Goal: Task Accomplishment & Management: Complete application form

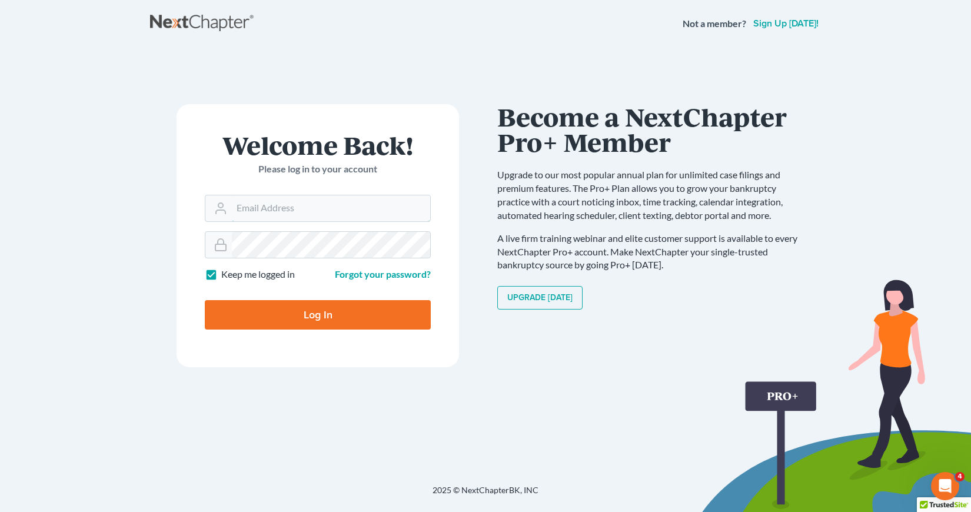
type input "[EMAIL_ADDRESS][DOMAIN_NAME]"
click at [324, 315] on input "Log In" at bounding box center [318, 314] width 226 height 29
type input "Thinking..."
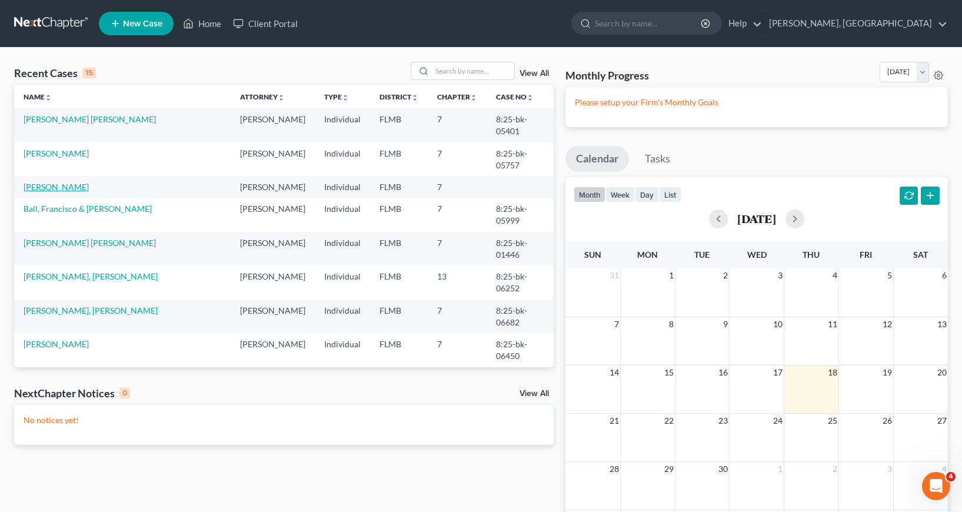
click at [49, 185] on link "[PERSON_NAME]" at bounding box center [56, 187] width 65 height 10
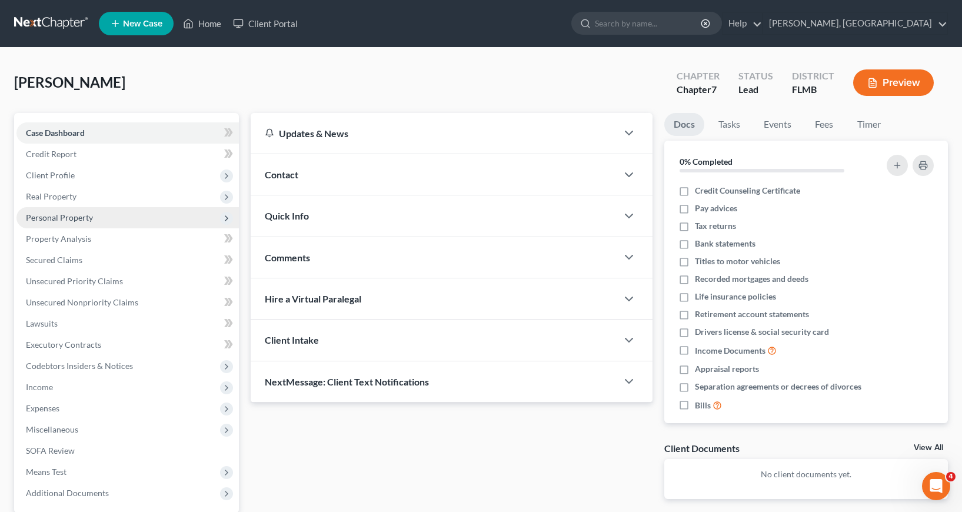
click at [51, 217] on span "Personal Property" at bounding box center [59, 217] width 67 height 10
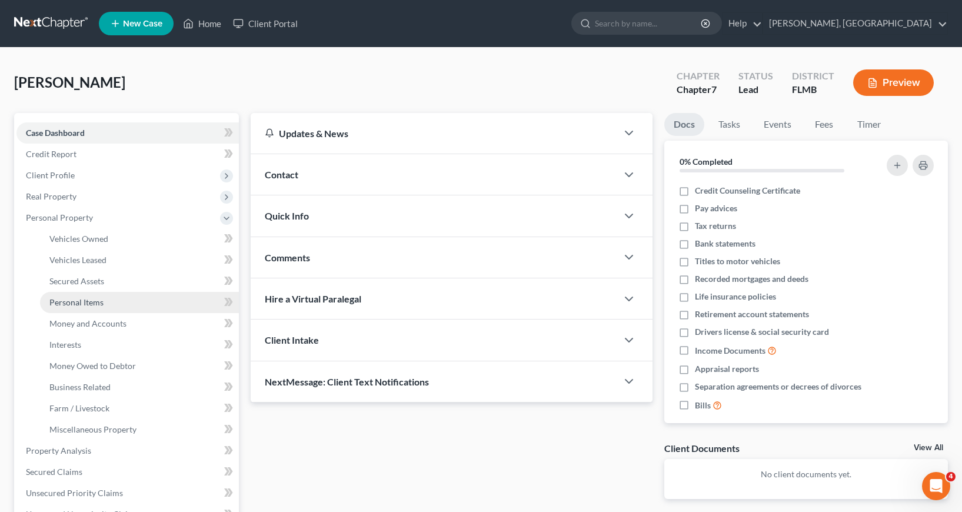
click at [83, 303] on span "Personal Items" at bounding box center [76, 302] width 54 height 10
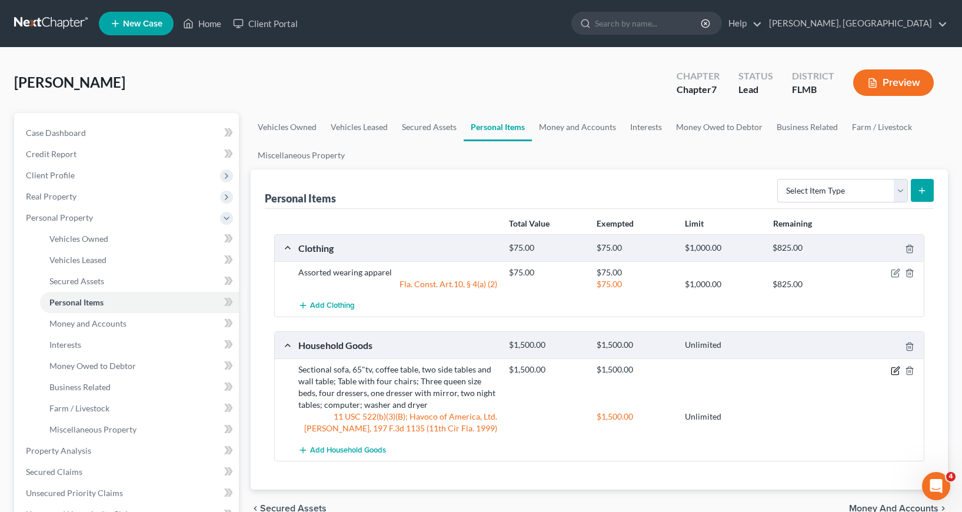
click at [894, 371] on icon "button" at bounding box center [896, 369] width 5 height 5
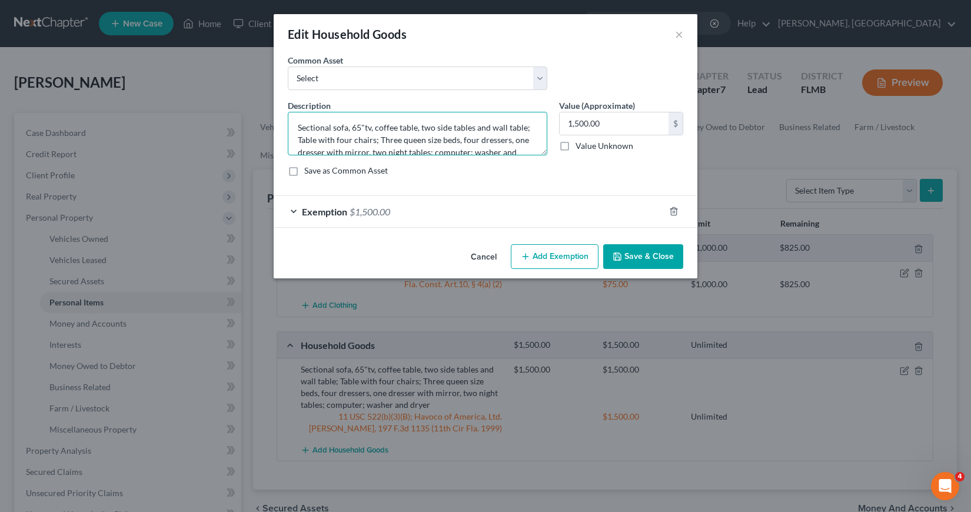
click at [350, 127] on textarea "Sectional sofa, 65"tv, coffee table, two side tables and wall table; Table with…" at bounding box center [418, 134] width 260 height 44
click at [351, 127] on textarea "Sectional sofa, 65"tv, coffee table, two side tables and wall table; Table with…" at bounding box center [418, 134] width 260 height 44
type textarea "65"tv, coffee table, two side tables and wall table; Table with four chairs; Th…"
click at [631, 254] on button "Save & Close" at bounding box center [643, 256] width 80 height 25
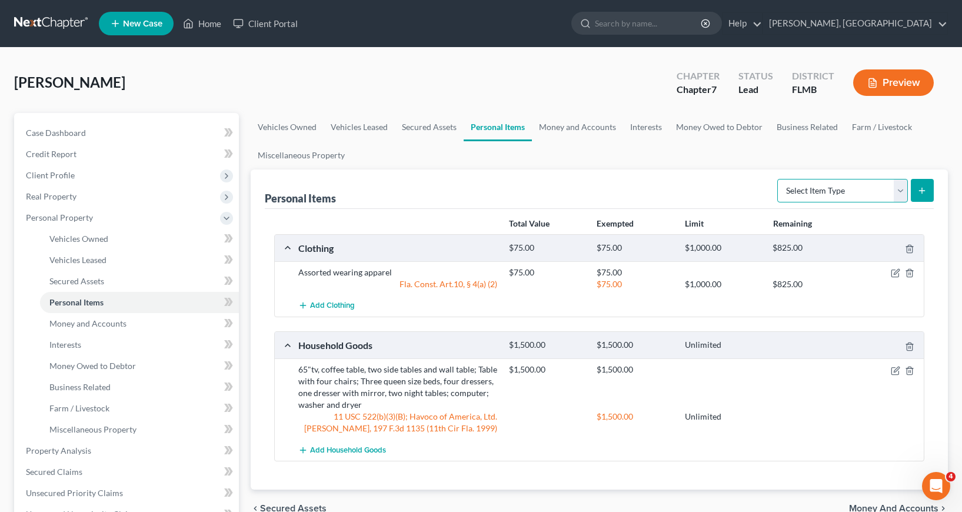
click at [902, 188] on select "Select Item Type Clothing Collectibles Of Value Electronics Firearms Household …" at bounding box center [842, 191] width 131 height 24
select select "household_goods"
click at [779, 179] on select "Select Item Type Clothing Collectibles Of Value Electronics Firearms Household …" at bounding box center [842, 191] width 131 height 24
click at [923, 186] on icon "submit" at bounding box center [921, 190] width 9 height 9
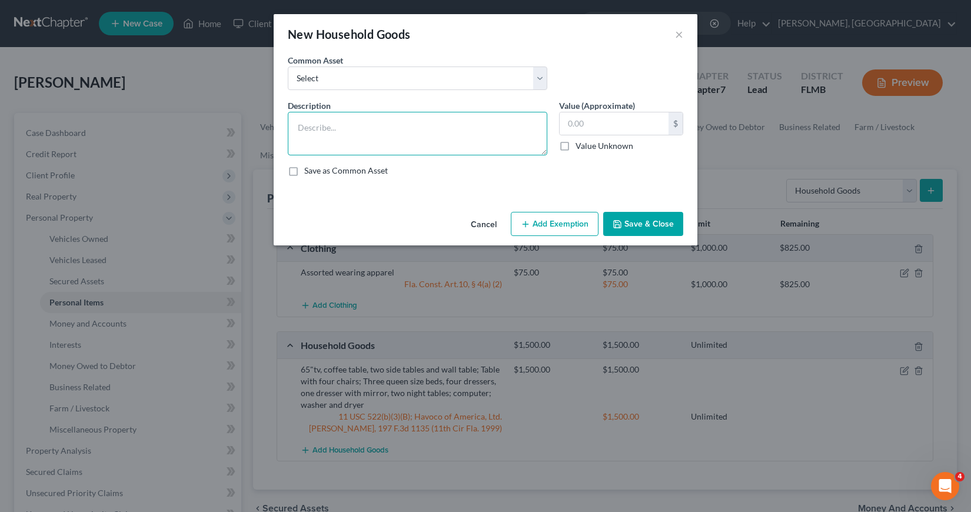
click at [296, 128] on textarea at bounding box center [418, 134] width 260 height 44
type textarea "Sectional sofa"
click at [567, 122] on input "text" at bounding box center [614, 123] width 109 height 22
type input "1,000"
click at [558, 221] on button "Add Exemption" at bounding box center [555, 224] width 88 height 25
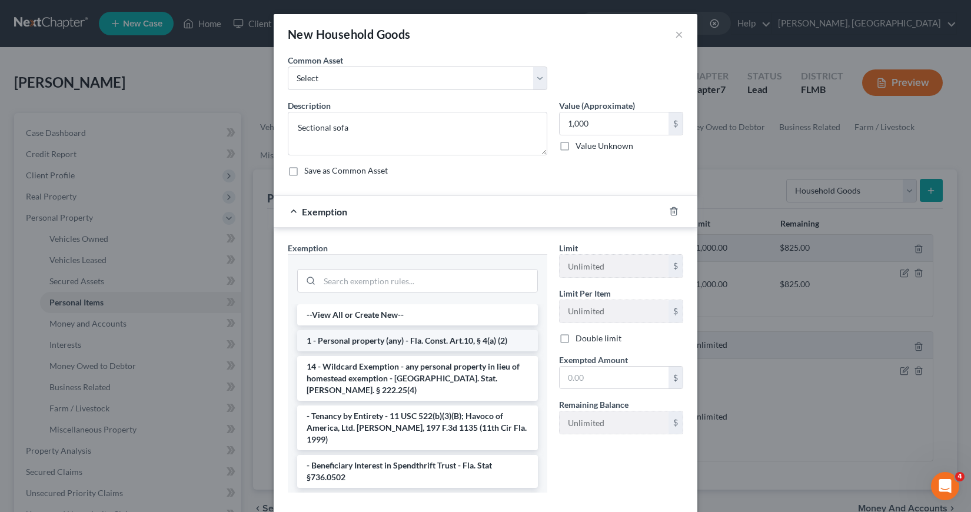
click at [378, 337] on li "1 - Personal property (any) - Fla. Const. Art.10, § 4(a) (2)" at bounding box center [417, 340] width 241 height 21
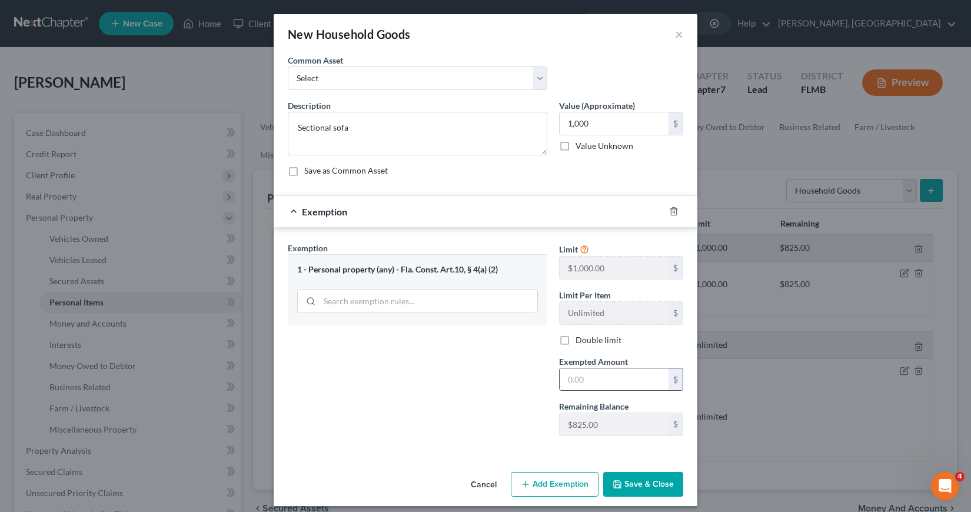
click at [561, 377] on input "text" at bounding box center [614, 379] width 109 height 22
type input "825"
click at [634, 483] on button "Save & Close" at bounding box center [643, 484] width 80 height 25
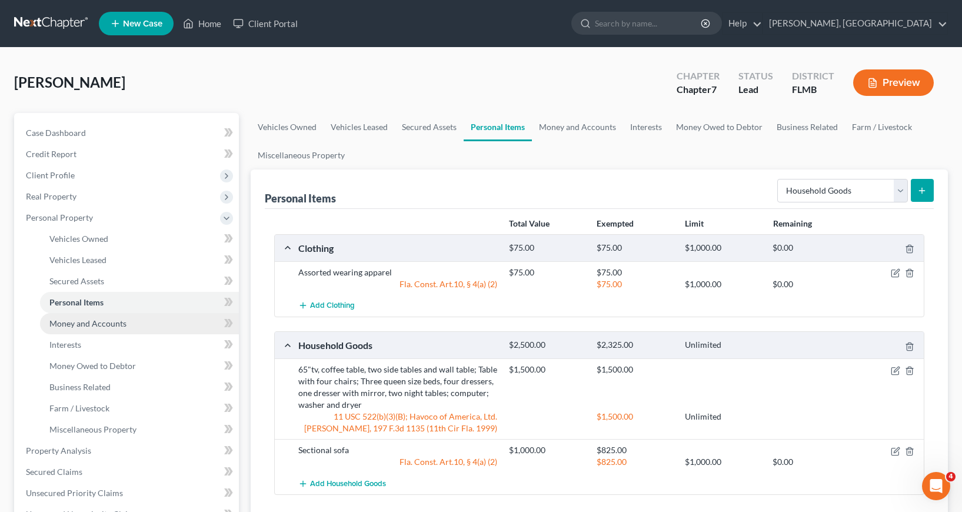
click at [88, 323] on span "Money and Accounts" at bounding box center [87, 323] width 77 height 10
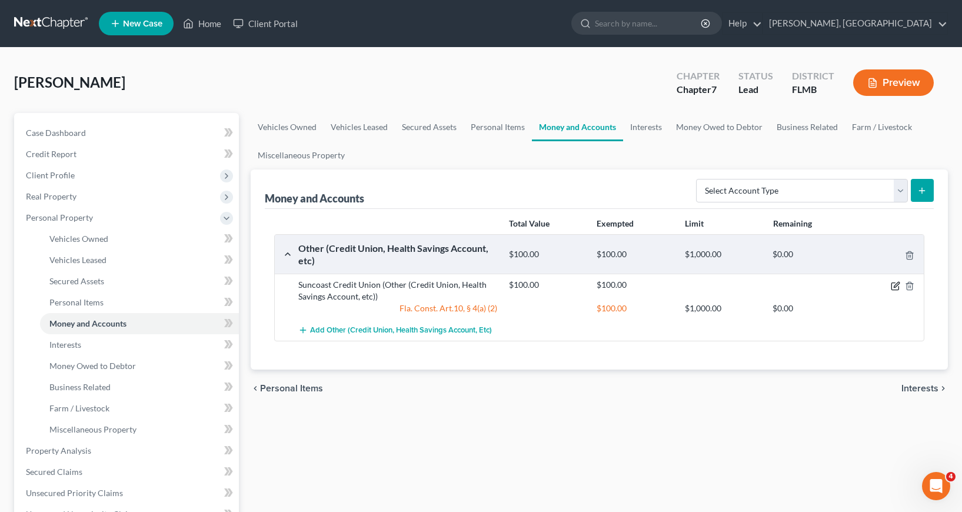
click at [896, 285] on icon "button" at bounding box center [895, 285] width 9 height 9
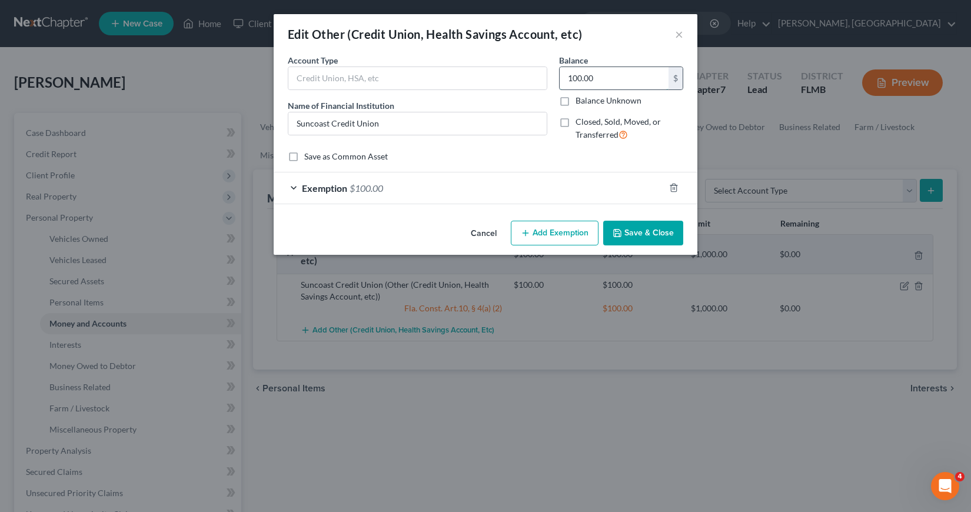
click at [566, 77] on input "100.00" at bounding box center [614, 78] width 109 height 22
type input "67"
click at [292, 187] on div "Exemption $100.00" at bounding box center [469, 187] width 391 height 31
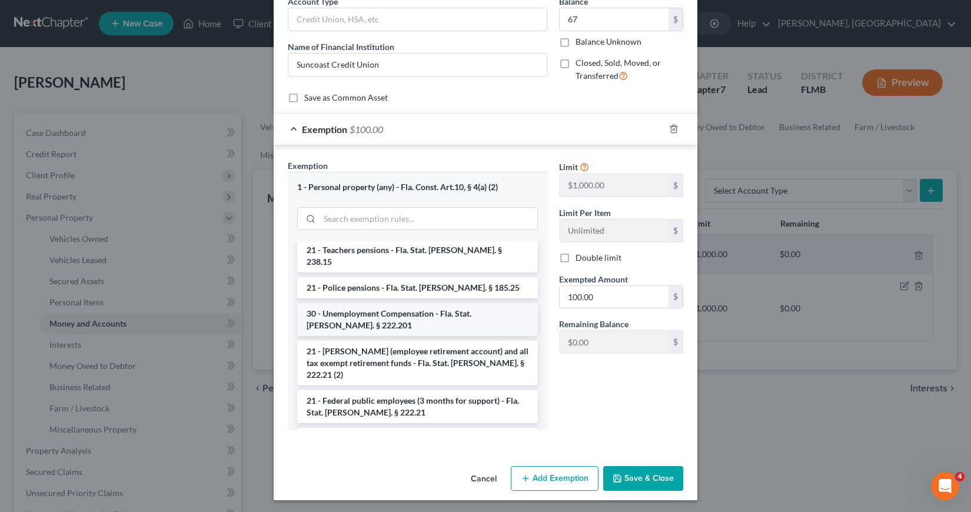
scroll to position [118, 0]
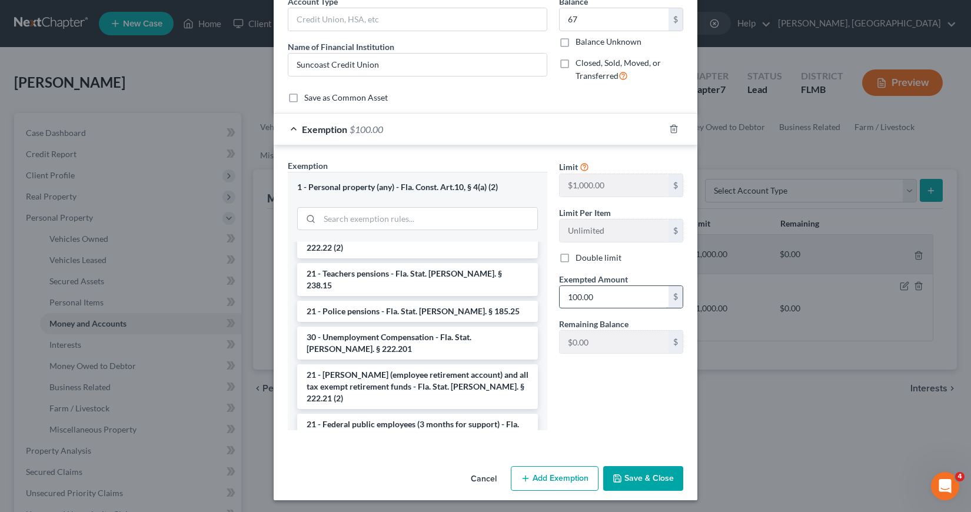
click at [560, 298] on input "100.00" at bounding box center [614, 297] width 109 height 22
type input "67"
click at [648, 475] on button "Save & Close" at bounding box center [643, 478] width 80 height 25
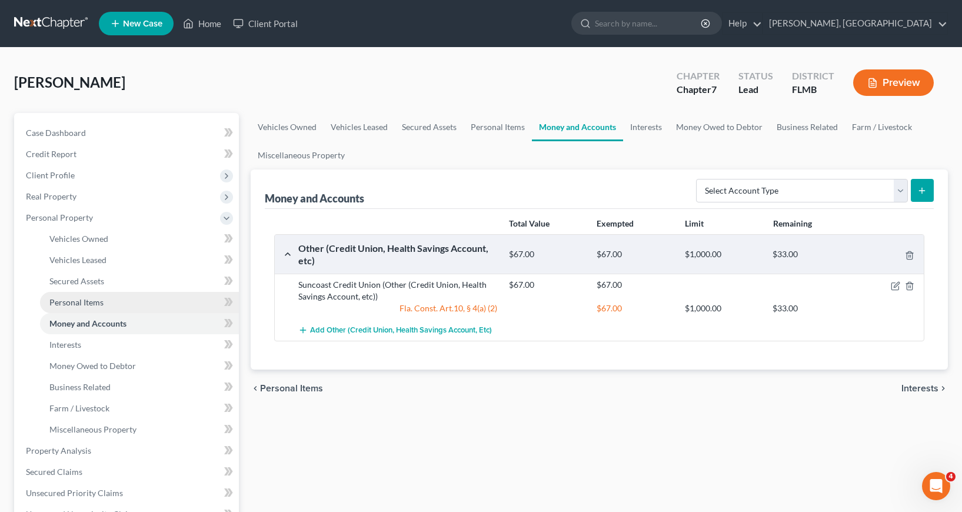
click at [89, 300] on span "Personal Items" at bounding box center [76, 302] width 54 height 10
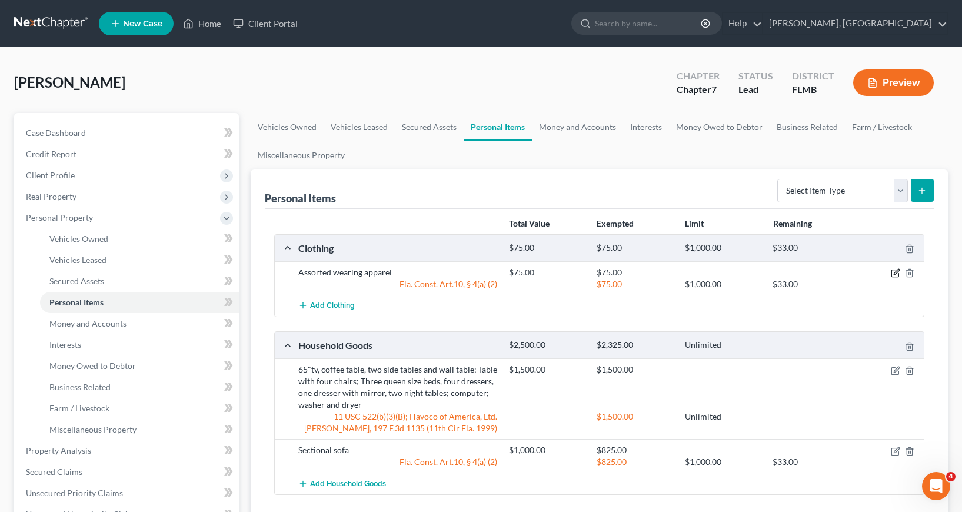
click at [896, 271] on icon "button" at bounding box center [895, 272] width 9 height 9
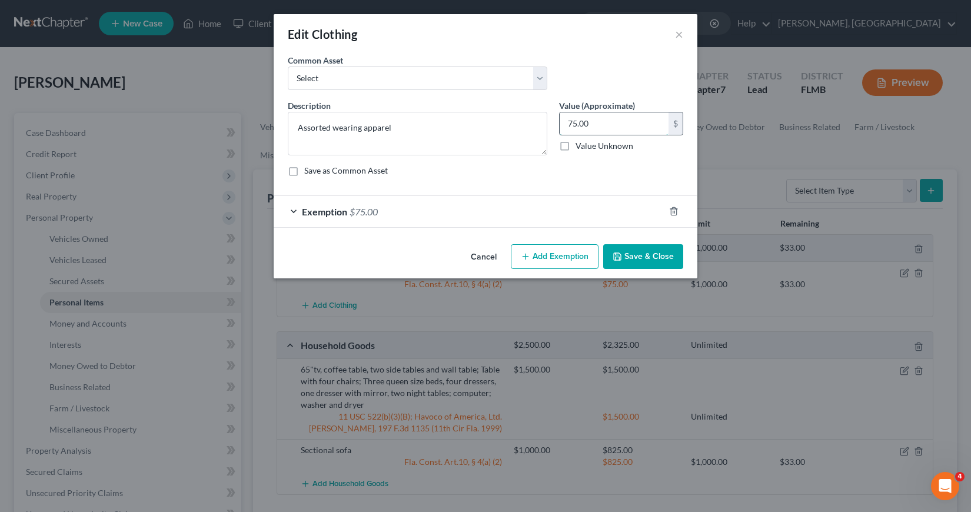
click at [566, 125] on input "75.00" at bounding box center [614, 123] width 109 height 22
type input "65"
click at [292, 214] on div "Exemption $75.00" at bounding box center [469, 211] width 391 height 31
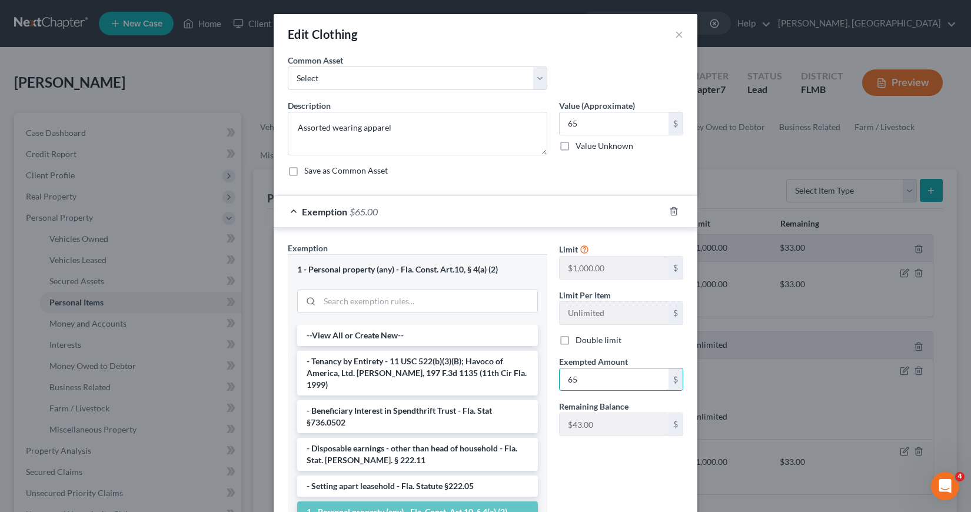
type input "65"
click at [611, 474] on div "Limit $1,000.00 $ Limit Per Item Unlimited $ Double limit Exempted Amount * 65 …" at bounding box center [621, 382] width 136 height 280
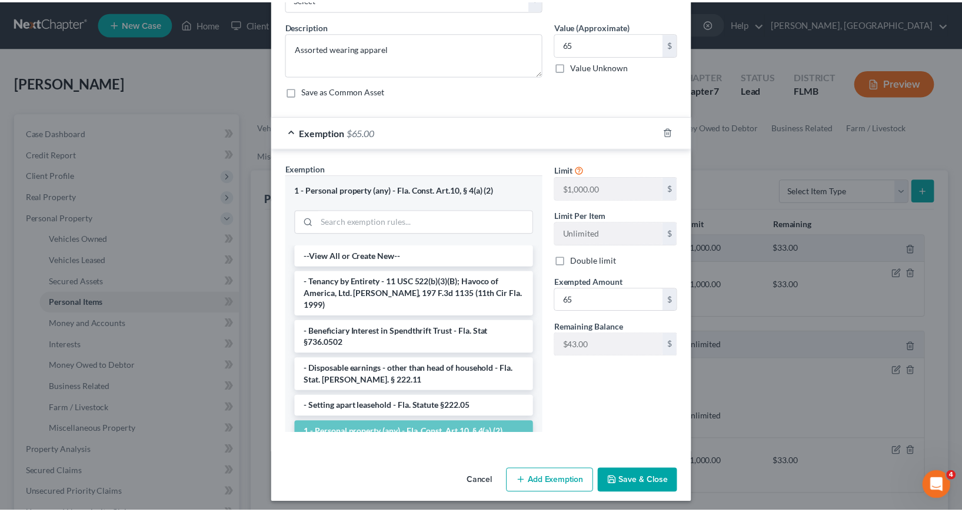
scroll to position [85, 0]
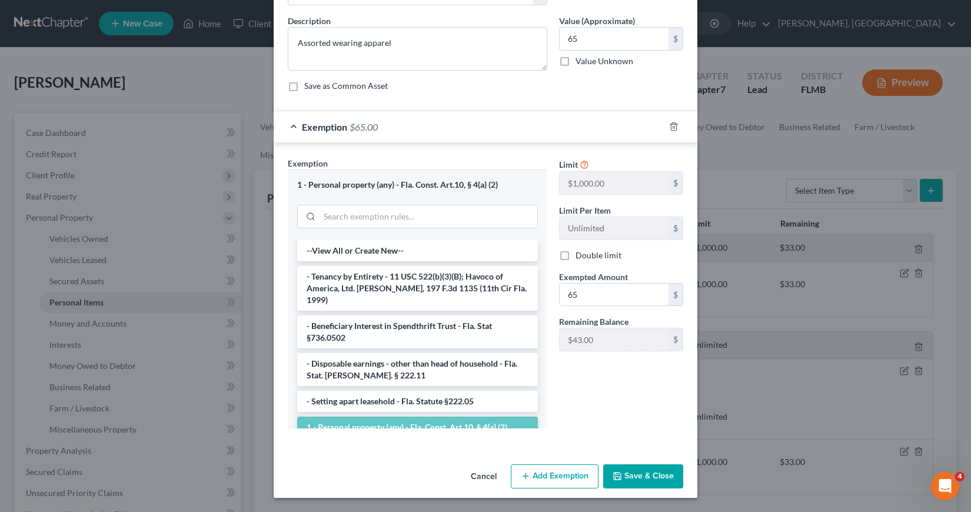
click at [634, 480] on button "Save & Close" at bounding box center [643, 476] width 80 height 25
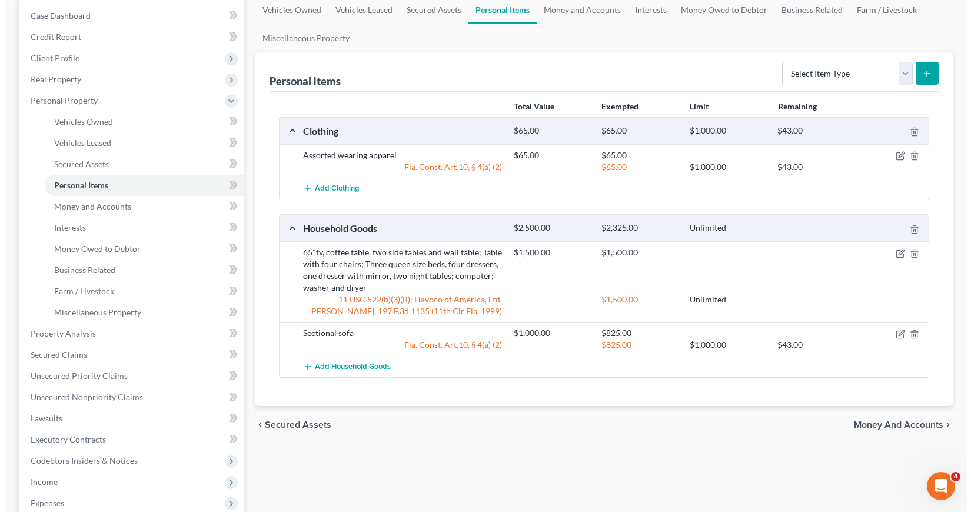
scroll to position [118, 0]
click at [896, 332] on icon "button" at bounding box center [896, 332] width 5 height 5
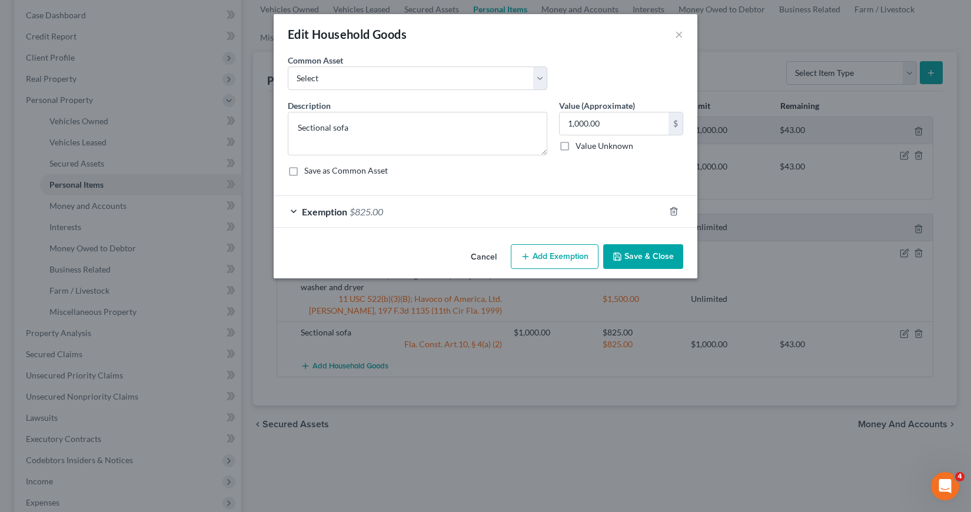
click at [294, 209] on div "Exemption $825.00" at bounding box center [469, 211] width 391 height 31
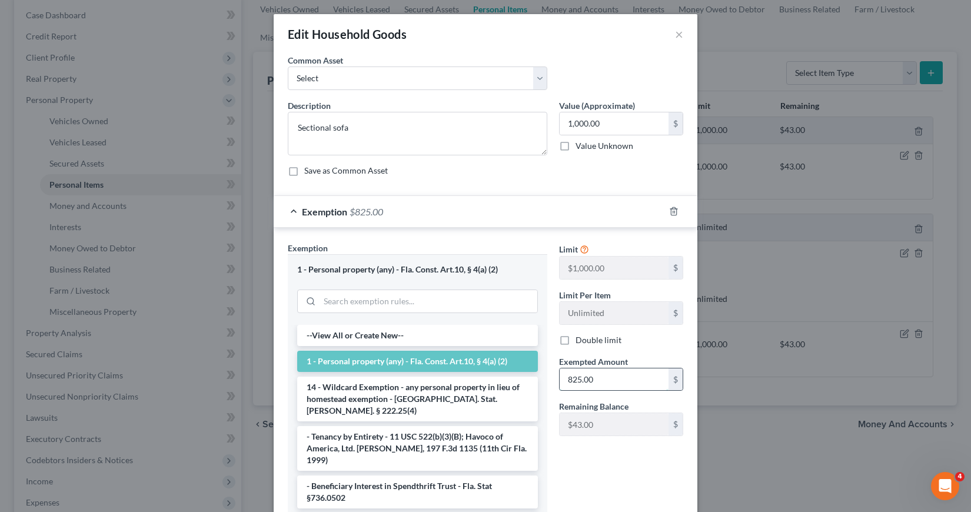
click at [563, 379] on input "825.00" at bounding box center [614, 379] width 109 height 22
type input "868"
click at [614, 479] on div "Limit $1,000.00 $ Limit Per Item Unlimited $ Double limit Exempted Amount * 868…" at bounding box center [621, 382] width 136 height 280
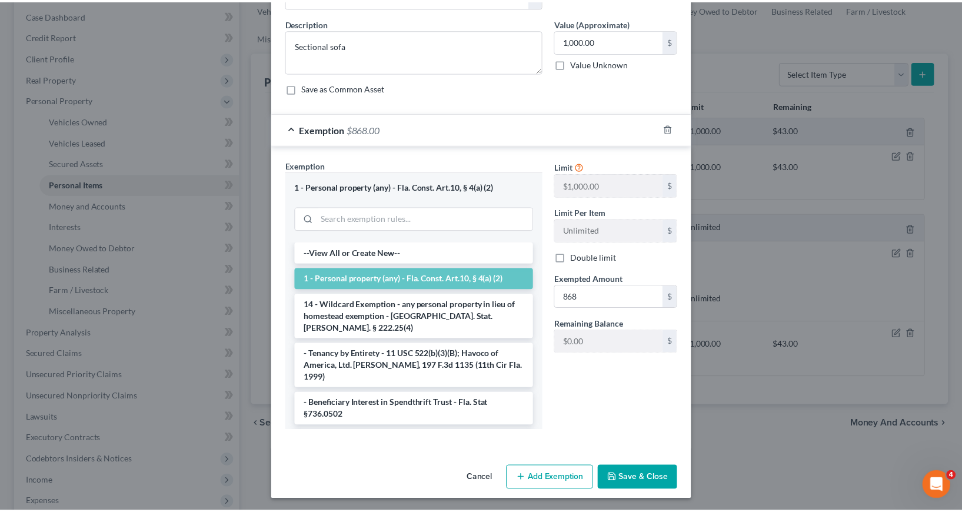
scroll to position [85, 0]
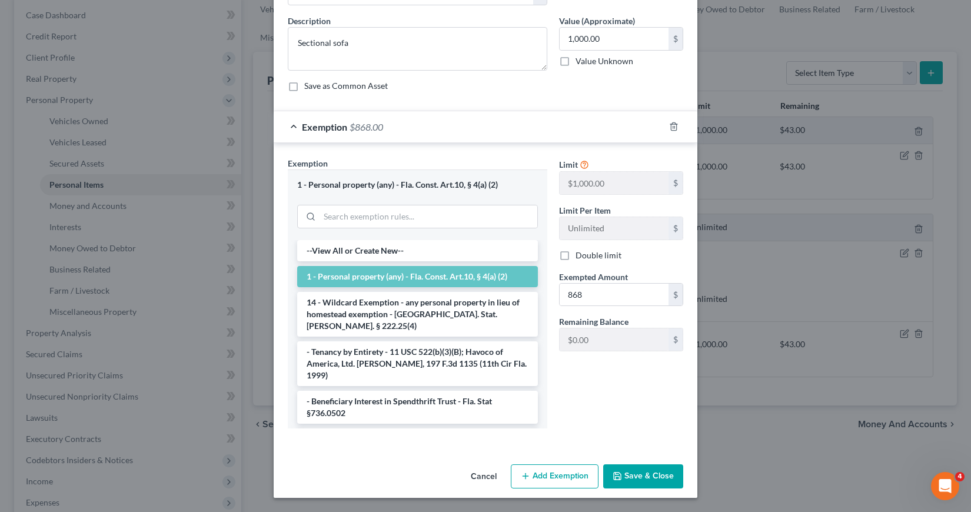
click at [628, 475] on button "Save & Close" at bounding box center [643, 476] width 80 height 25
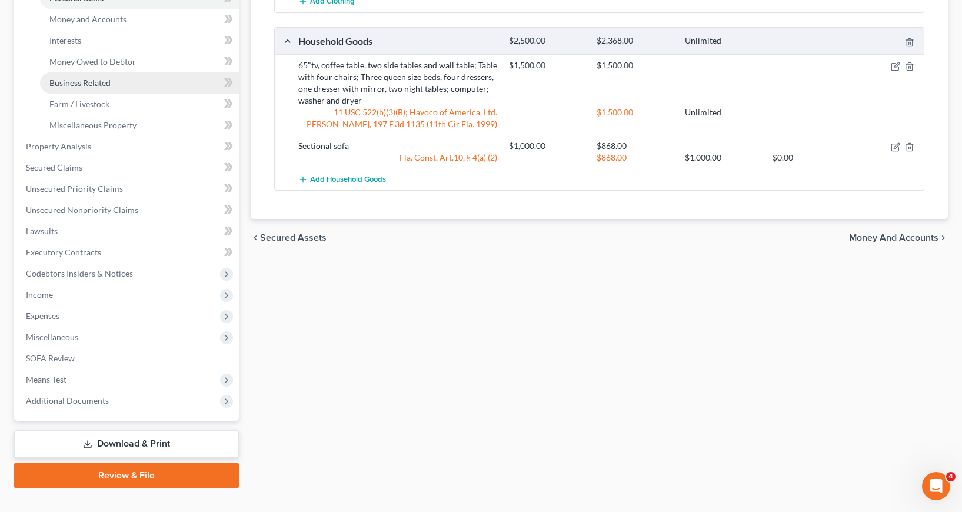
scroll to position [325, 0]
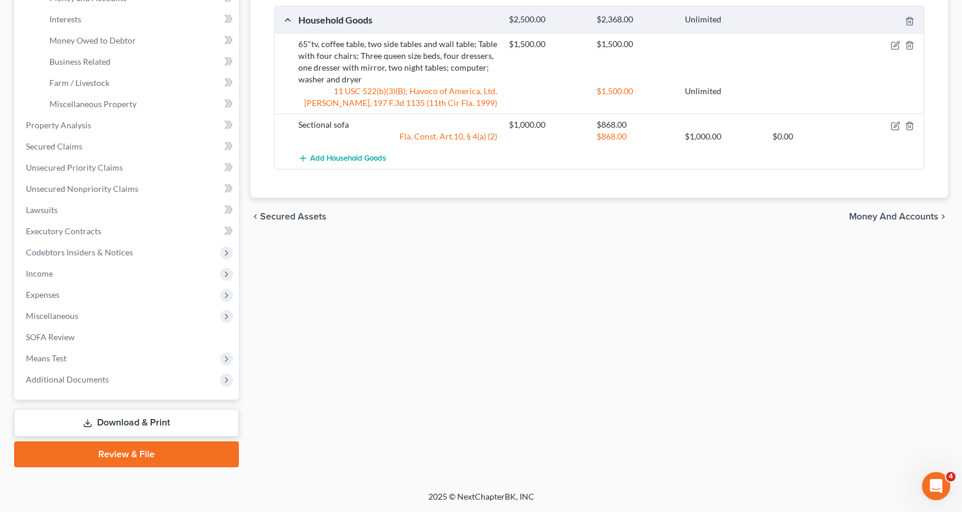
click at [127, 420] on link "Download & Print" at bounding box center [126, 423] width 225 height 28
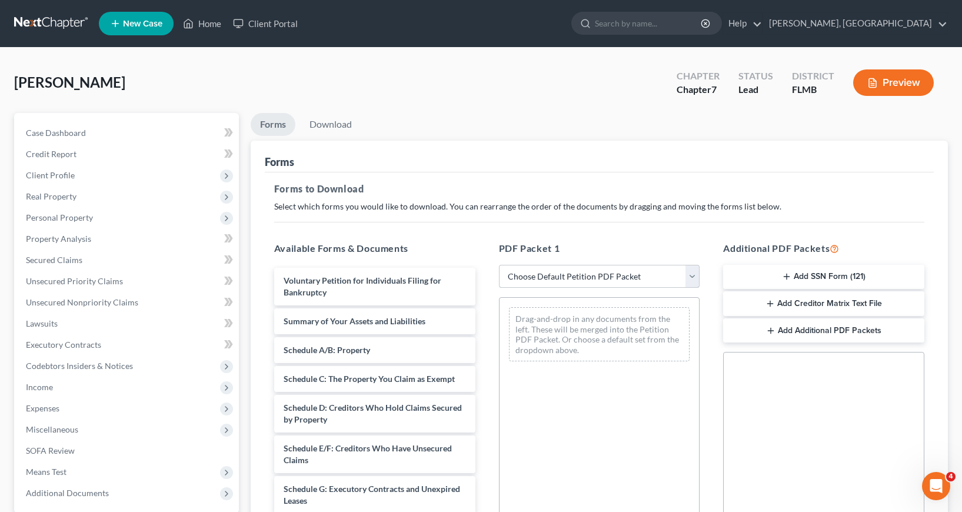
click at [690, 277] on select "Choose Default Petition PDF Packet Complete Bankruptcy Petition (all forms and …" at bounding box center [599, 277] width 201 height 24
select select "0"
click at [499, 265] on select "Choose Default Petition PDF Packet Complete Bankruptcy Petition (all forms and …" at bounding box center [599, 277] width 201 height 24
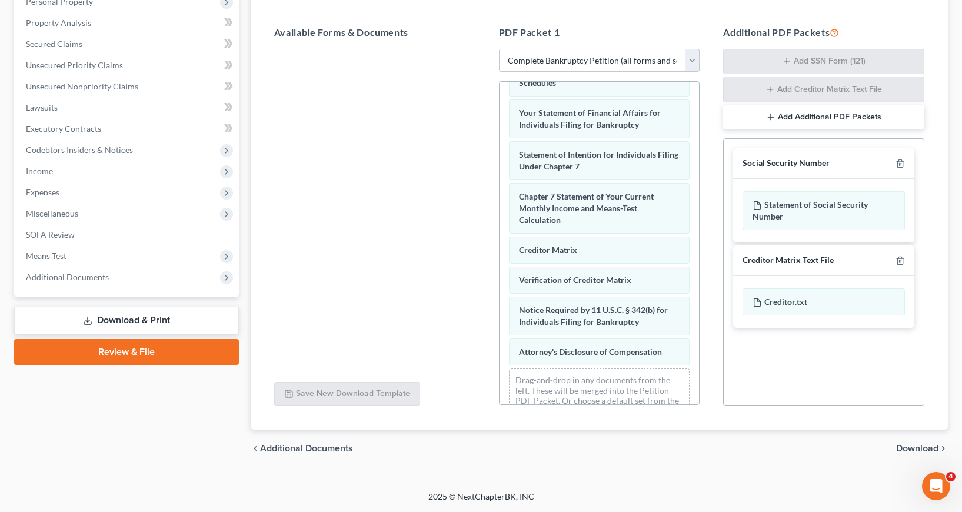
scroll to position [420, 0]
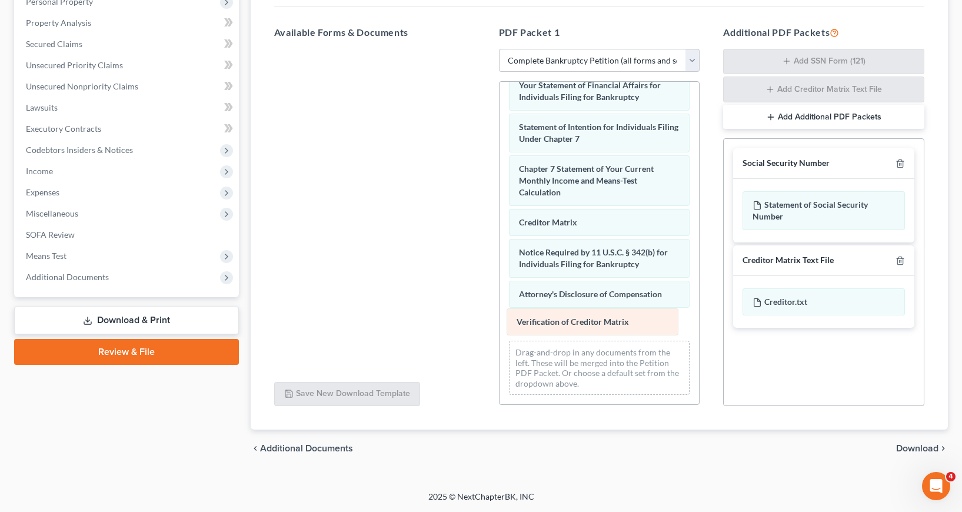
drag, startPoint x: 558, startPoint y: 248, endPoint x: 556, endPoint y: 317, distance: 69.5
click at [556, 317] on div "Verification of Creditor Matrix Voluntary Petition for Individuals Filing for B…" at bounding box center [600, 33] width 200 height 743
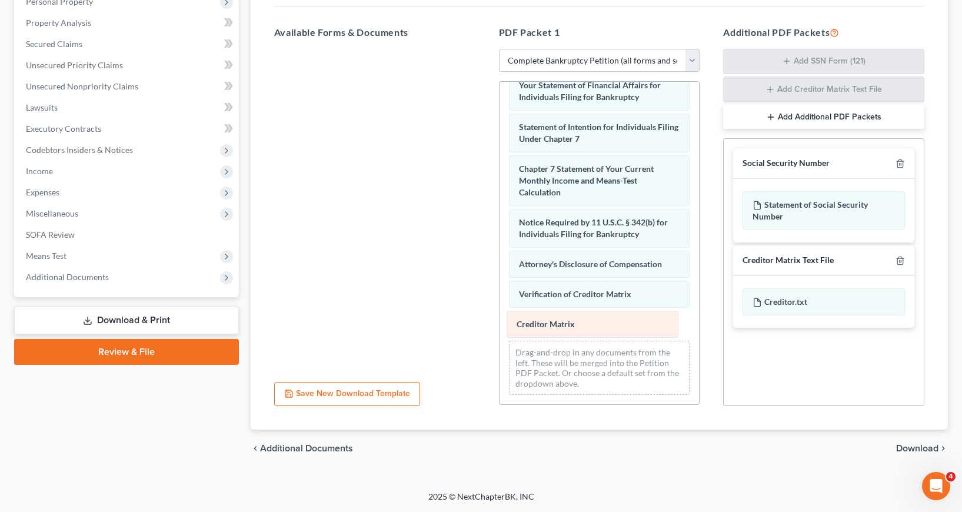
drag, startPoint x: 538, startPoint y: 217, endPoint x: 536, endPoint y: 318, distance: 101.2
click at [536, 318] on div "Creditor Matrix Voluntary Petition for Individuals Filing for Bankruptcy Summar…" at bounding box center [600, 33] width 200 height 743
click at [920, 450] on span "Download" at bounding box center [917, 448] width 42 height 9
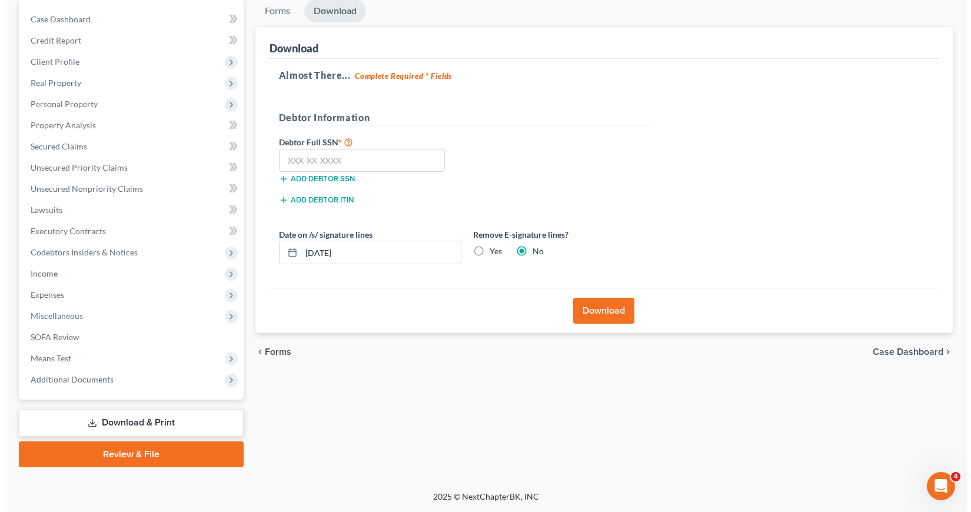
scroll to position [114, 0]
click at [284, 158] on input "text" at bounding box center [357, 161] width 167 height 24
type input "8"
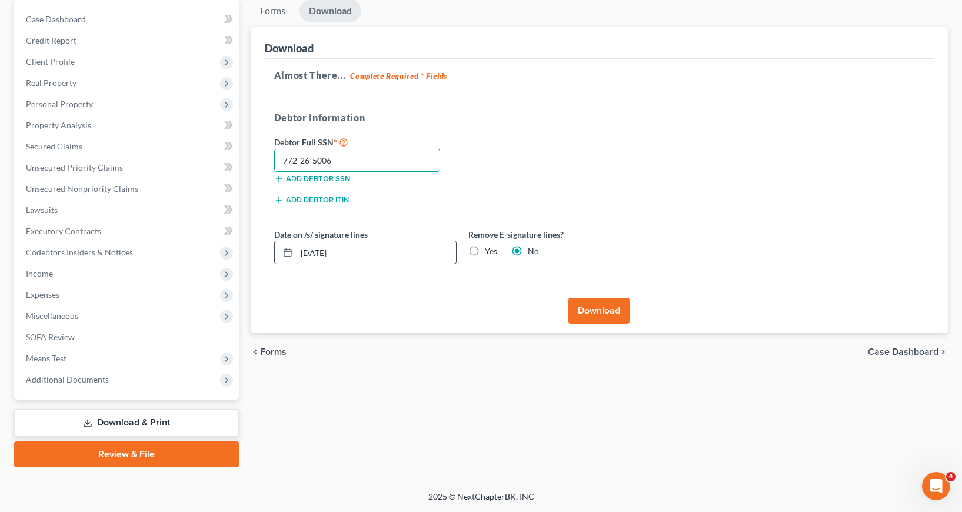
type input "772-26-5006"
click at [320, 254] on input "[DATE]" at bounding box center [376, 252] width 159 height 22
click at [290, 250] on icon at bounding box center [287, 252] width 9 height 9
click at [288, 253] on icon at bounding box center [287, 252] width 9 height 9
click at [345, 251] on input "09/01/2" at bounding box center [376, 252] width 159 height 22
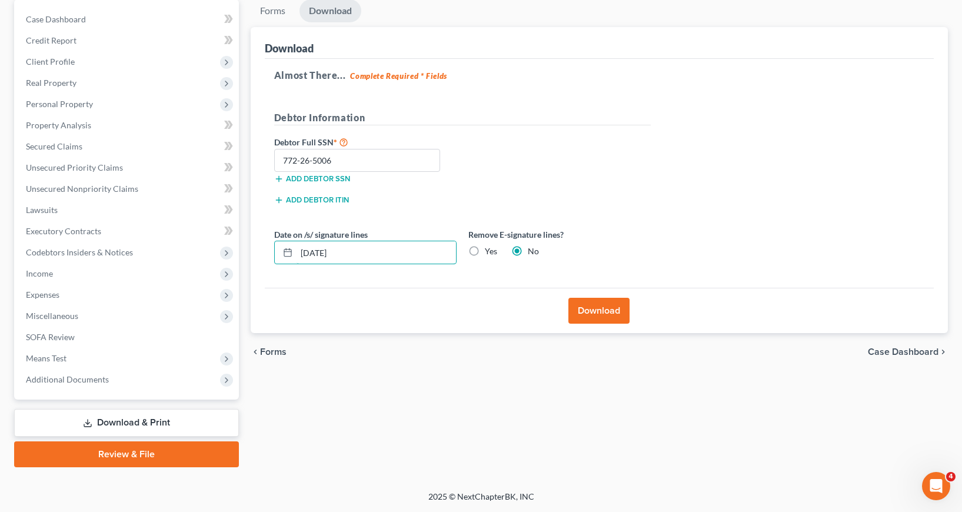
type input "[DATE]"
click at [485, 250] on label "Yes" at bounding box center [491, 251] width 12 height 12
click at [490, 250] on input "Yes" at bounding box center [494, 249] width 8 height 8
radio input "true"
radio input "false"
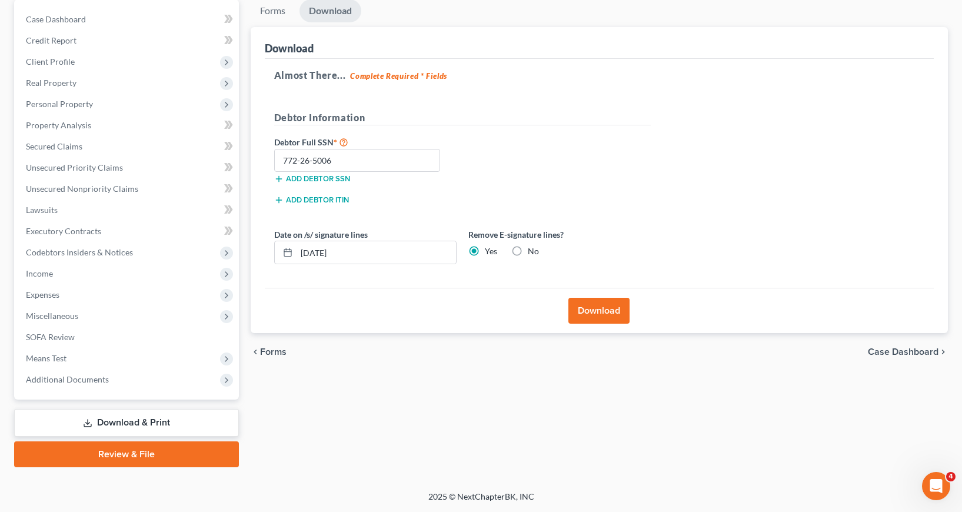
click at [588, 310] on button "Download" at bounding box center [598, 311] width 61 height 26
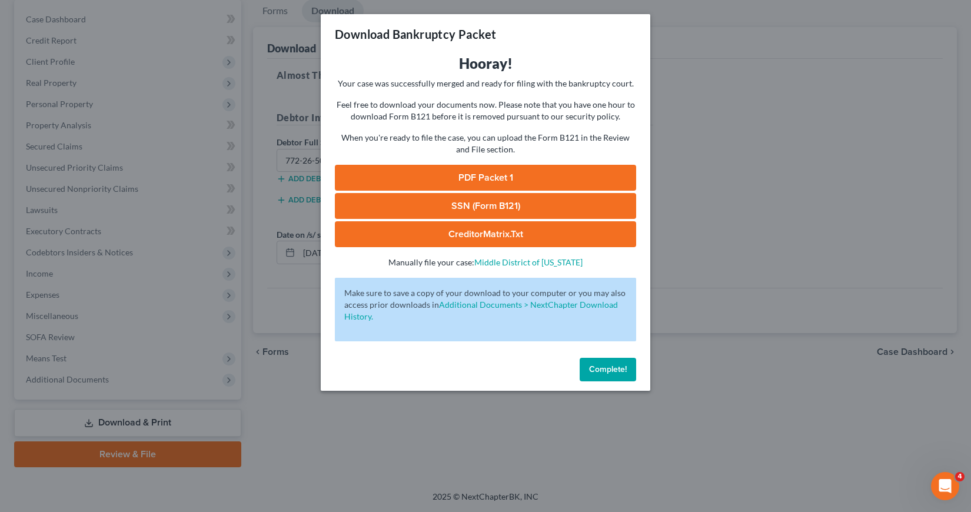
click at [503, 207] on link "SSN (Form B121)" at bounding box center [485, 206] width 301 height 26
click at [495, 172] on link "PDF Packet 1" at bounding box center [485, 178] width 301 height 26
